Goal: Transaction & Acquisition: Purchase product/service

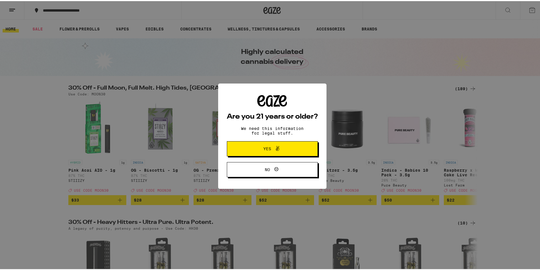
click at [279, 150] on span "Yes" at bounding box center [272, 148] width 44 height 8
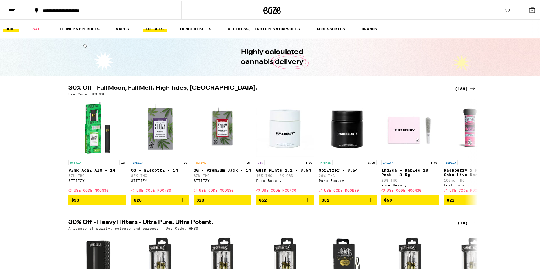
click at [149, 28] on link "EDIBLES" at bounding box center [154, 27] width 24 height 7
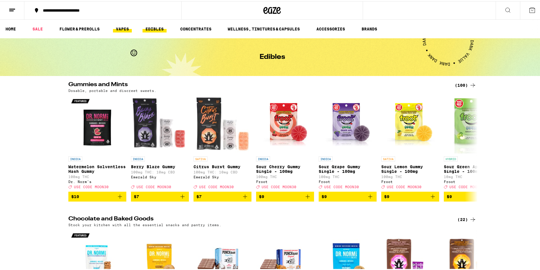
click at [125, 28] on link "VAPES" at bounding box center [122, 27] width 19 height 7
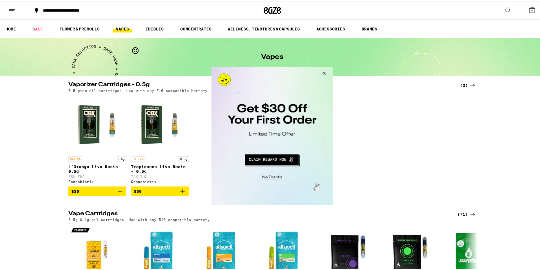
click at [323, 70] on button "Close Modal" at bounding box center [323, 74] width 16 height 14
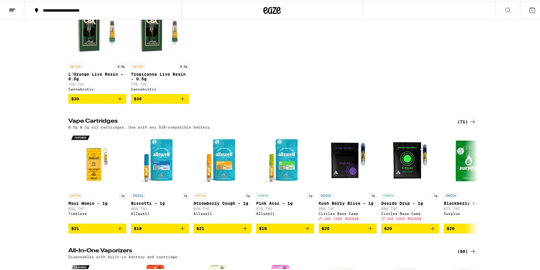
scroll to position [116, 0]
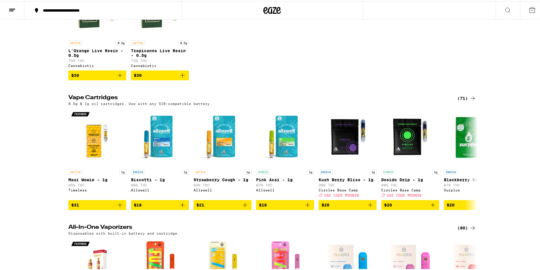
click at [465, 100] on div "(71)" at bounding box center [466, 97] width 19 height 7
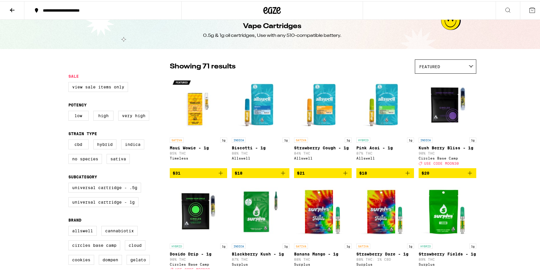
scroll to position [29, 0]
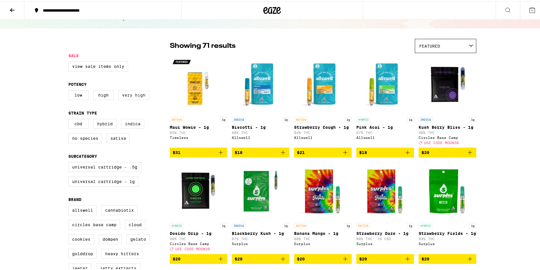
click at [131, 96] on label "Very High" at bounding box center [133, 94] width 31 height 10
click at [70, 90] on input "Very High" at bounding box center [69, 90] width 0 height 0
checkbox input "true"
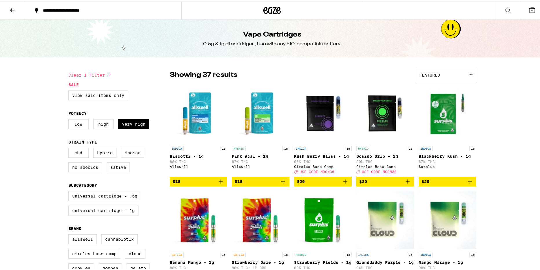
click at [456, 73] on div "Featured" at bounding box center [445, 74] width 61 height 14
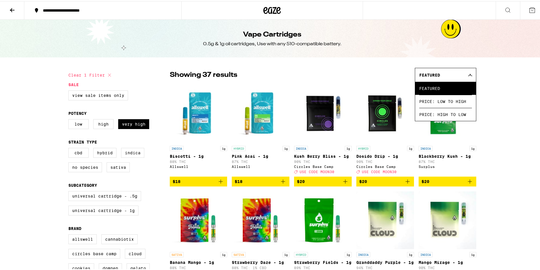
click at [471, 75] on div at bounding box center [471, 73] width 6 height 3
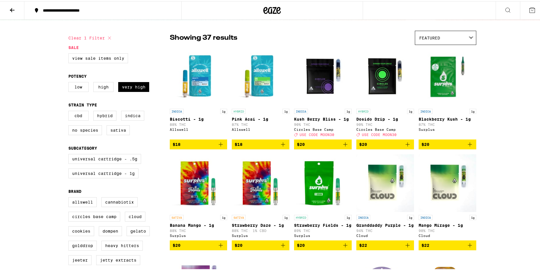
scroll to position [58, 0]
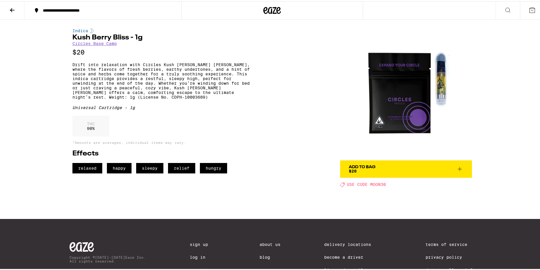
click at [378, 171] on span "Add To Bag $20" at bounding box center [406, 168] width 114 height 8
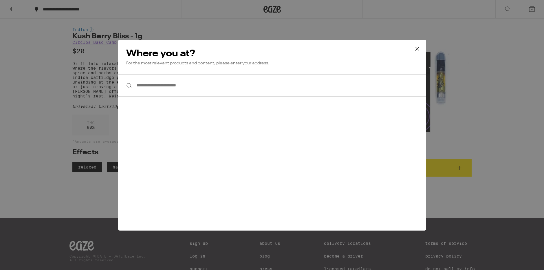
click at [198, 81] on input "**********" at bounding box center [272, 85] width 308 height 22
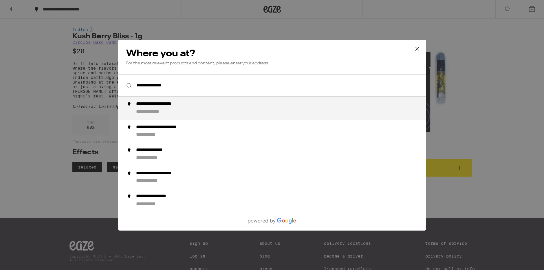
click at [194, 107] on div "**********" at bounding box center [166, 104] width 60 height 6
type input "**********"
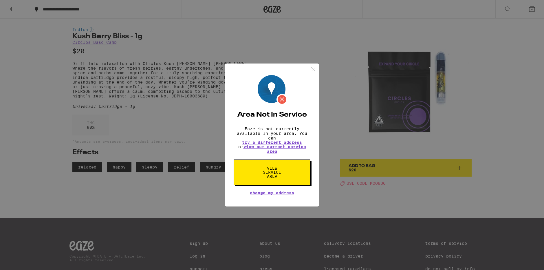
click at [281, 170] on span "View Service Area" at bounding box center [272, 172] width 30 height 12
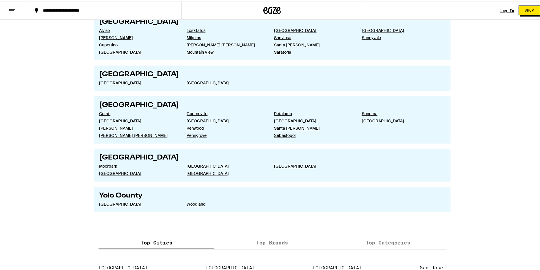
scroll to position [1174, 0]
